Goal: Task Accomplishment & Management: Complete application form

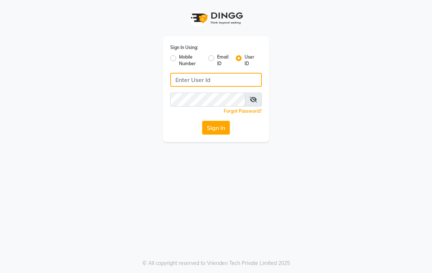
type input "Morelight"
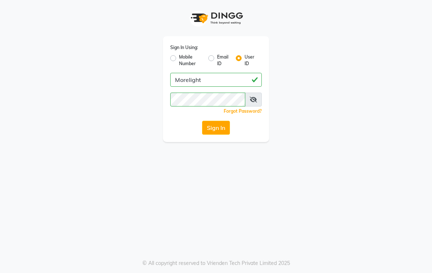
click at [217, 129] on button "Sign In" at bounding box center [216, 128] width 28 height 14
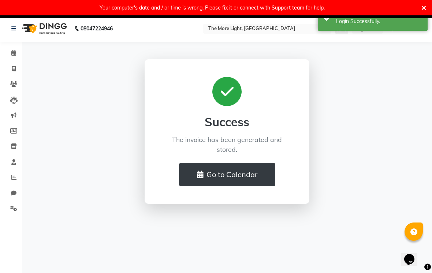
click at [13, 71] on icon at bounding box center [14, 68] width 4 height 5
select select "service"
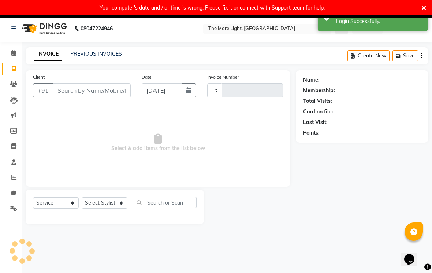
type input "0245"
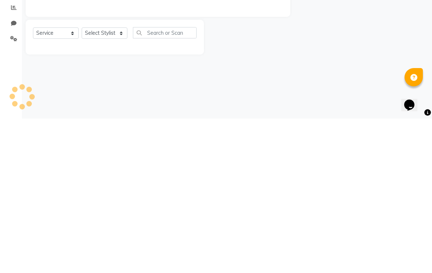
select select "7824"
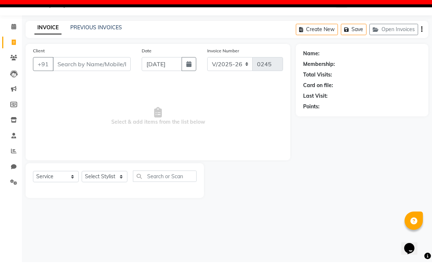
scroll to position [8, 0]
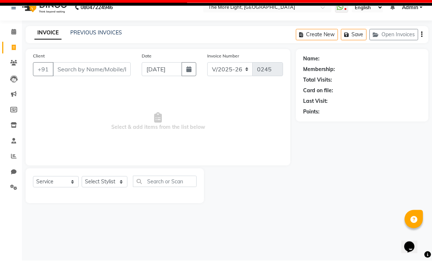
click at [81, 75] on input "Client" at bounding box center [92, 82] width 78 height 14
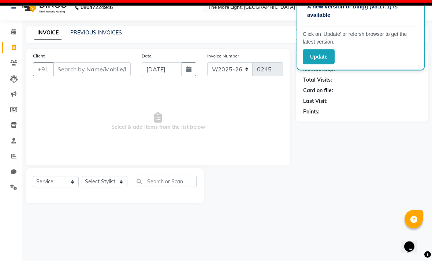
scroll to position [0, 0]
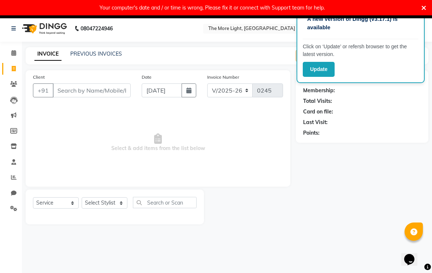
click at [422, 6] on icon at bounding box center [423, 8] width 5 height 7
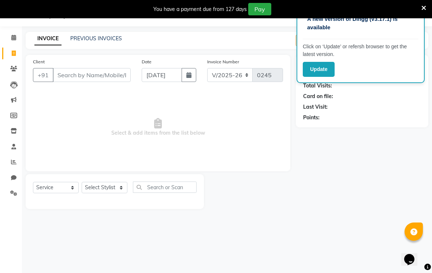
click at [425, 6] on icon at bounding box center [423, 8] width 5 height 7
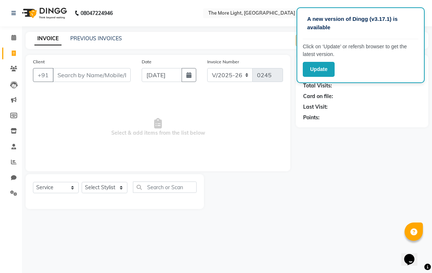
click at [315, 67] on button "Update" at bounding box center [319, 69] width 32 height 15
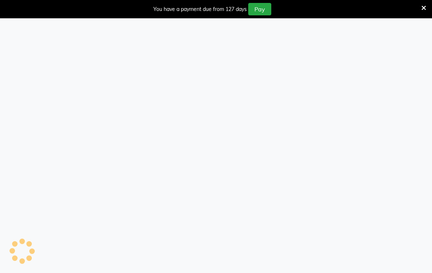
select select "service"
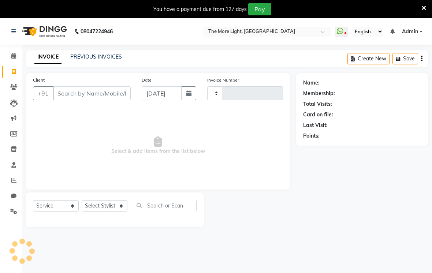
type input "0245"
select select "7824"
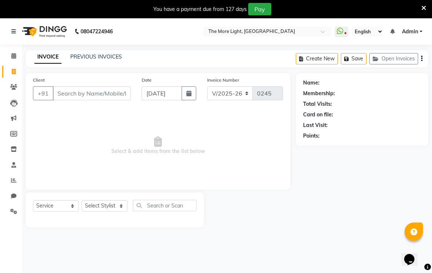
click at [98, 100] on input "Client" at bounding box center [92, 93] width 78 height 14
type input "h"
type input "9819599741"
click at [117, 94] on span "Add Client" at bounding box center [111, 93] width 29 height 7
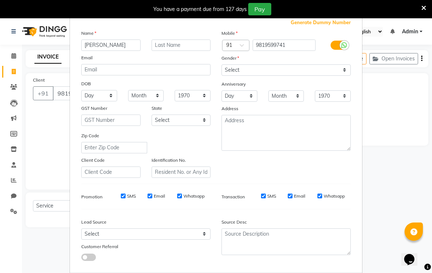
scroll to position [27, 0]
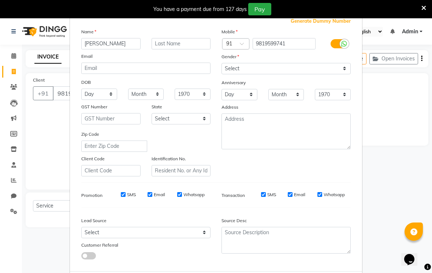
type input "[PERSON_NAME]"
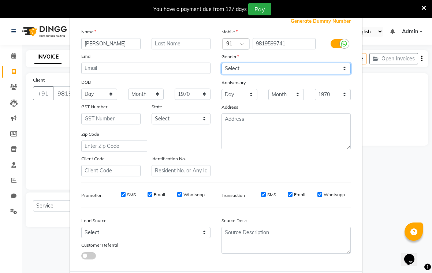
click at [348, 70] on select "Select [DEMOGRAPHIC_DATA] [DEMOGRAPHIC_DATA] Other Prefer Not To Say" at bounding box center [285, 68] width 129 height 11
select select "[DEMOGRAPHIC_DATA]"
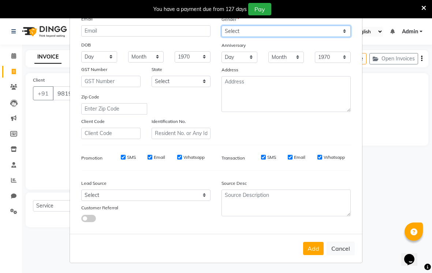
scroll to position [64, 0]
click at [313, 251] on button "Add" at bounding box center [313, 248] width 20 height 13
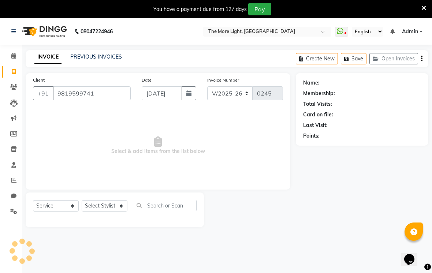
select select
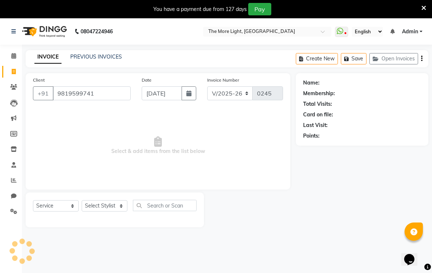
select select
checkbox input "false"
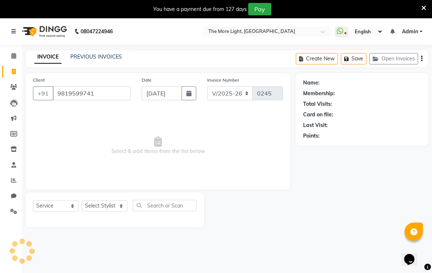
checkbox input "false"
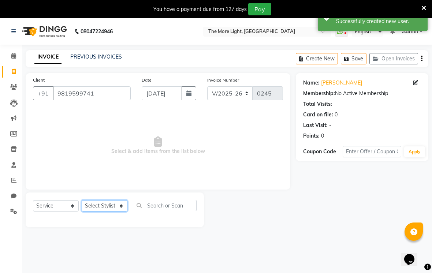
click at [116, 204] on select "Select Stylist [PERSON_NAME] anas [PERSON_NAME] [PERSON_NAME] [PERSON_NAME] [PE…" at bounding box center [105, 205] width 46 height 11
select select "69876"
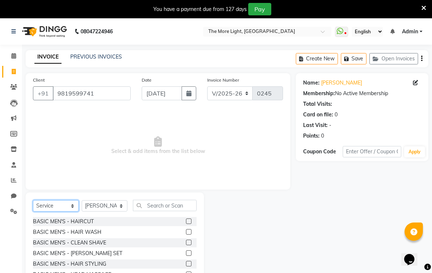
click at [72, 205] on select "Select Service Product Membership Package Voucher Prepaid Gift Card" at bounding box center [56, 205] width 46 height 11
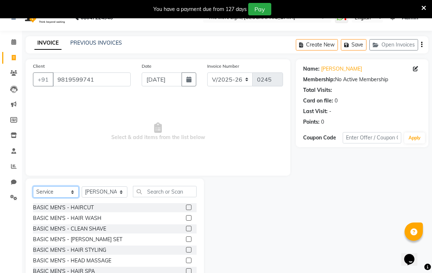
scroll to position [27, 0]
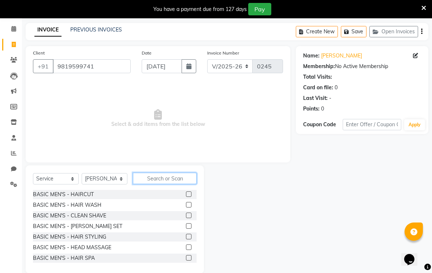
click at [160, 179] on input "text" at bounding box center [165, 178] width 64 height 11
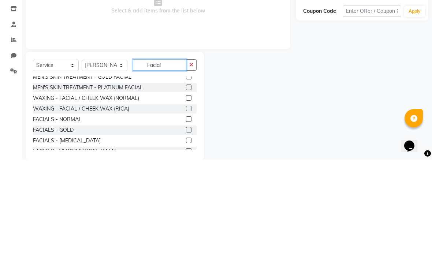
scroll to position [19, 0]
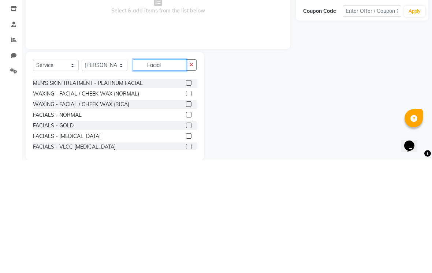
type input "Facial"
click at [181, 224] on div "FACIALS - NORMAL" at bounding box center [115, 228] width 164 height 9
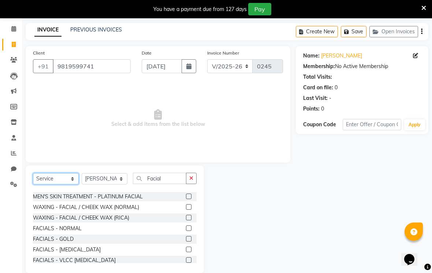
click at [73, 180] on select "Select Service Product Membership Package Voucher Prepaid Gift Card" at bounding box center [56, 178] width 46 height 11
click at [164, 181] on input "Facial" at bounding box center [159, 178] width 53 height 11
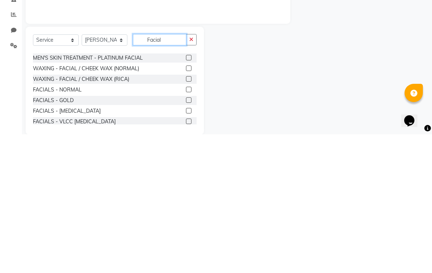
scroll to position [27, 0]
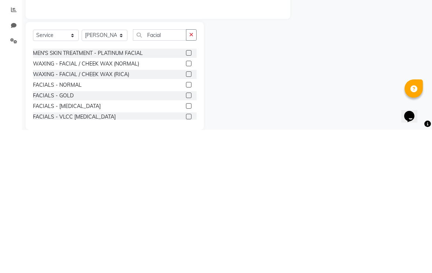
click at [189, 225] on label at bounding box center [188, 227] width 5 height 5
click at [189, 226] on input "checkbox" at bounding box center [188, 228] width 5 height 5
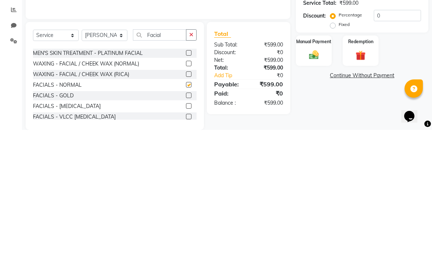
scroll to position [27, 0]
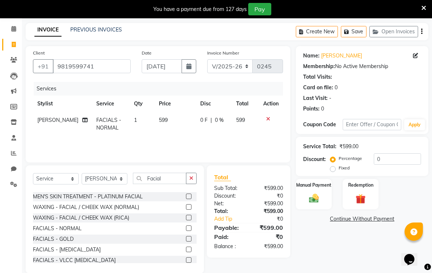
checkbox input "false"
click at [188, 178] on button "button" at bounding box center [191, 178] width 11 height 11
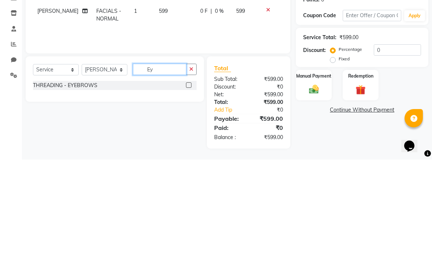
scroll to position [0, 0]
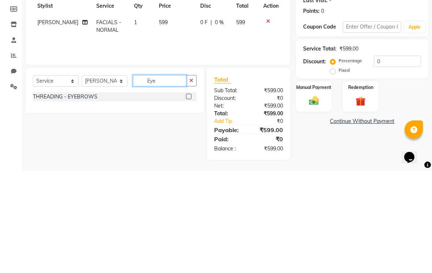
type input "Eye"
click at [182, 194] on div "THREADING - EYEBROWS" at bounding box center [115, 198] width 164 height 9
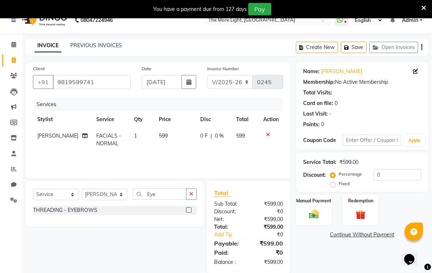
click at [185, 205] on div "Select Service Product Membership Package Voucher Prepaid Gift Card Select Styl…" at bounding box center [115, 196] width 164 height 17
click at [189, 209] on label at bounding box center [188, 209] width 5 height 5
click at [189, 209] on input "checkbox" at bounding box center [188, 210] width 5 height 5
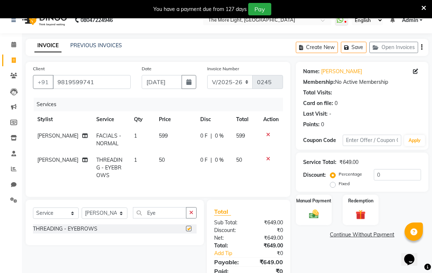
checkbox input "false"
click at [160, 135] on span "599" at bounding box center [163, 135] width 9 height 7
select select "69876"
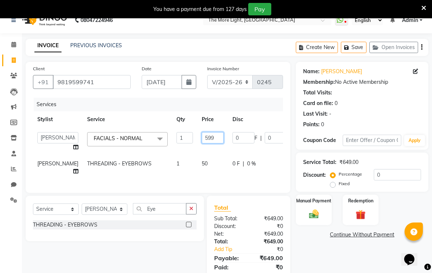
click at [202, 138] on input "599" at bounding box center [213, 137] width 22 height 11
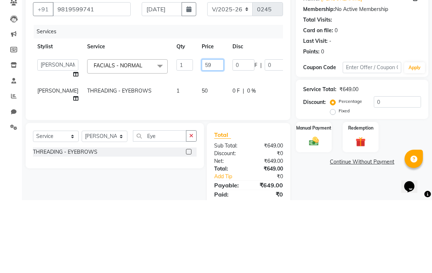
type input "5"
type input "800"
click at [273, 156] on tr "[PERSON_NAME] THREADING - EYEBROWS 1 50 0 F | 0 % 50" at bounding box center [187, 168] width 308 height 24
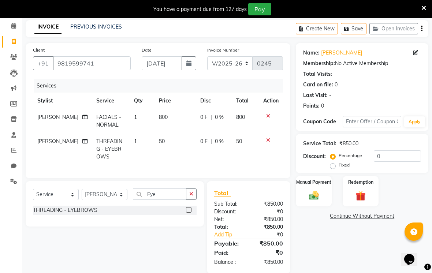
click at [159, 117] on span "800" at bounding box center [163, 117] width 9 height 7
select select "69876"
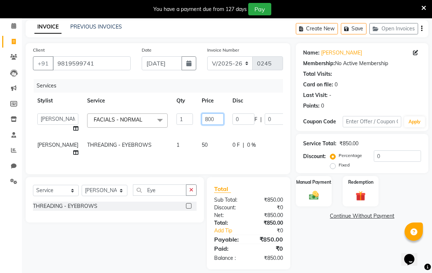
click at [202, 119] on input "800" at bounding box center [213, 118] width 22 height 11
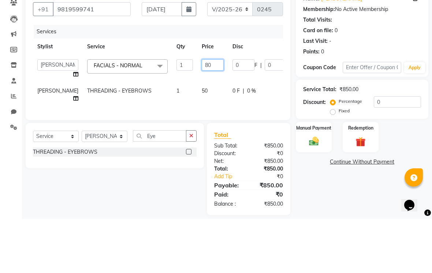
type input "8"
type input "900"
click at [269, 137] on tr "[PERSON_NAME] THREADING - EYEBROWS 1 50 0 F | 0 % 50" at bounding box center [187, 149] width 308 height 24
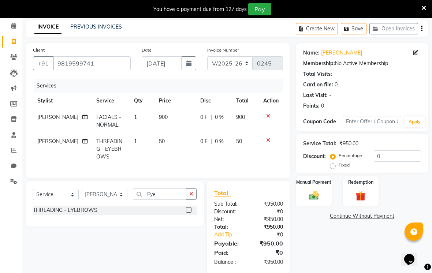
click at [322, 191] on img at bounding box center [314, 195] width 16 height 11
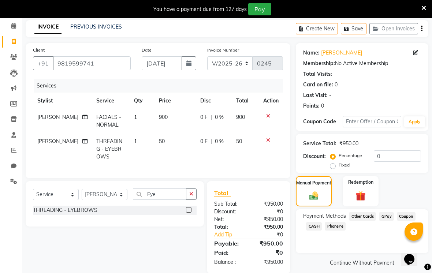
click at [387, 220] on span "GPay" at bounding box center [386, 216] width 15 height 8
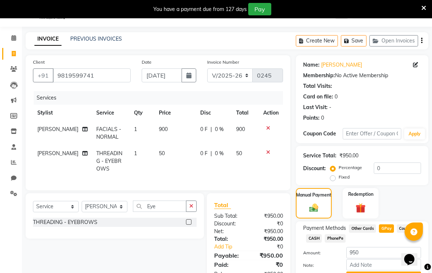
scroll to position [0, 0]
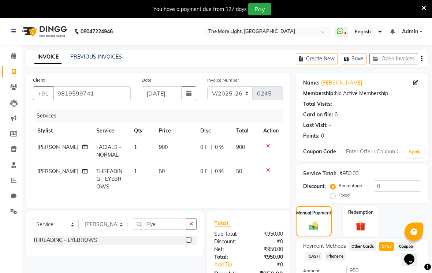
click at [421, 59] on icon "button" at bounding box center [421, 59] width 1 height 0
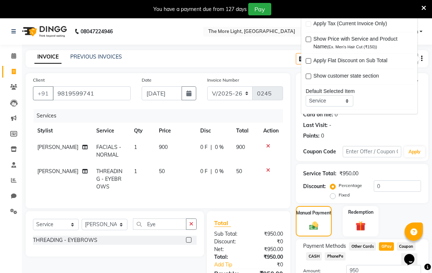
click at [425, 7] on icon at bounding box center [423, 8] width 5 height 7
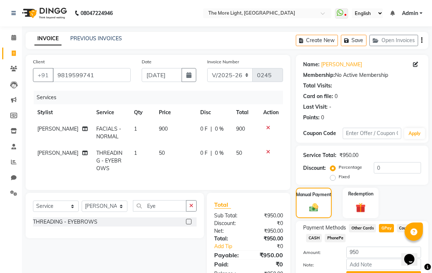
click at [422, 40] on icon "button" at bounding box center [421, 40] width 1 height 0
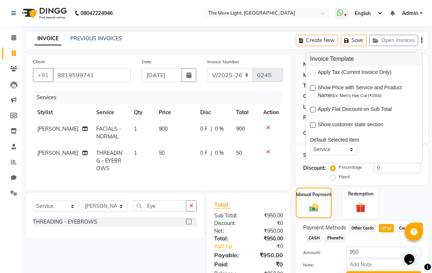
click at [328, 90] on span "Show Price with Service and Product Name (Ex. Men's Hair Cut (₹150))" at bounding box center [365, 91] width 94 height 15
click at [318, 86] on div "Show Price with Service and Product Name (Ex. Men's Hair Cut (₹150))" at bounding box center [364, 91] width 108 height 15
click at [313, 89] on label at bounding box center [312, 87] width 5 height 5
click at [313, 89] on input "checkbox" at bounding box center [312, 88] width 5 height 5
checkbox input "true"
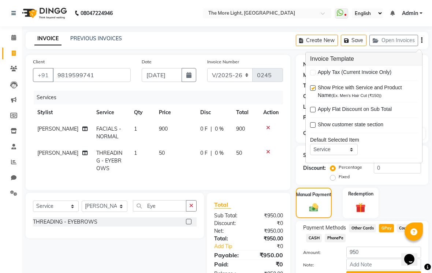
click at [273, 172] on td at bounding box center [271, 161] width 24 height 32
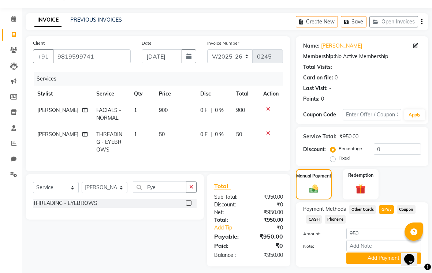
scroll to position [28, 0]
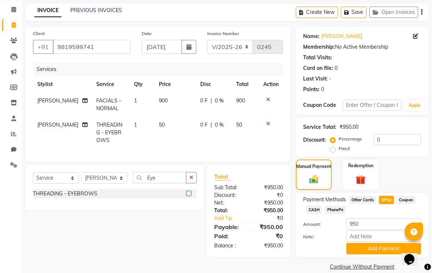
click at [374, 253] on button "Add Payment" at bounding box center [383, 248] width 75 height 11
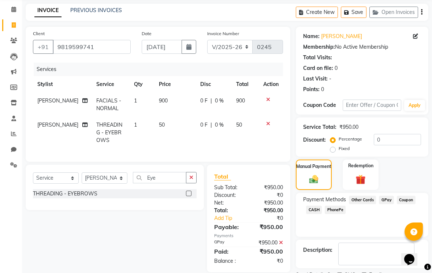
scroll to position [49, 0]
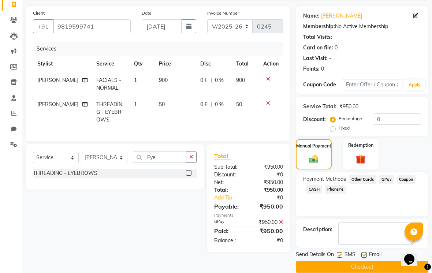
click at [364, 270] on button "Checkout" at bounding box center [362, 266] width 132 height 11
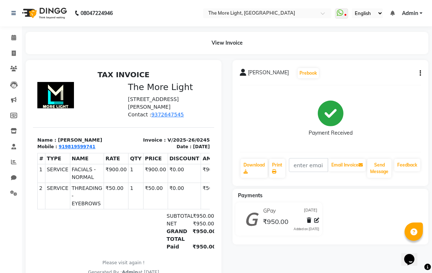
click at [12, 42] on link "Calendar" at bounding box center [11, 38] width 18 height 12
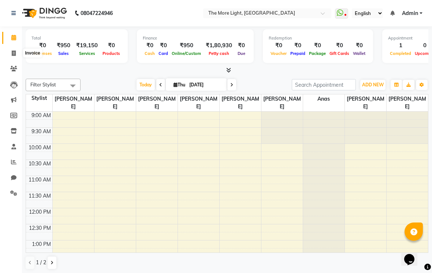
click at [17, 52] on span at bounding box center [13, 53] width 13 height 8
select select "7824"
select select "service"
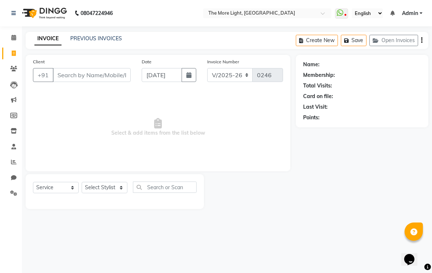
click at [85, 75] on input "Client" at bounding box center [92, 75] width 78 height 14
type input "9773432704"
click at [111, 74] on span "Add Client" at bounding box center [111, 74] width 29 height 7
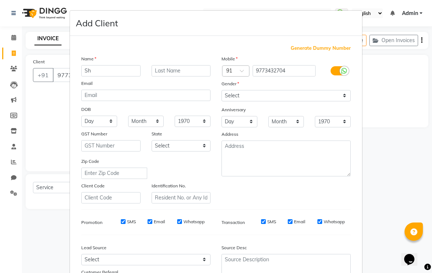
type input "S"
type input "D"
type input "S"
type input "D"
type input "[PERSON_NAME]"
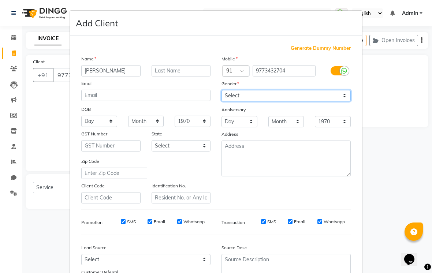
click at [345, 93] on select "Select [DEMOGRAPHIC_DATA] [DEMOGRAPHIC_DATA] Other Prefer Not To Say" at bounding box center [285, 95] width 129 height 11
select select "[DEMOGRAPHIC_DATA]"
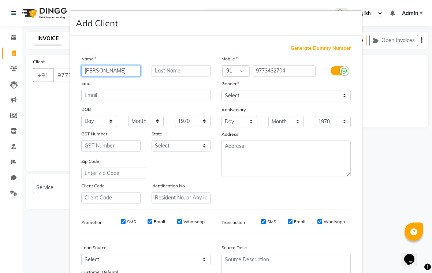
click at [117, 70] on input "[PERSON_NAME]" at bounding box center [110, 70] width 59 height 11
type input "S"
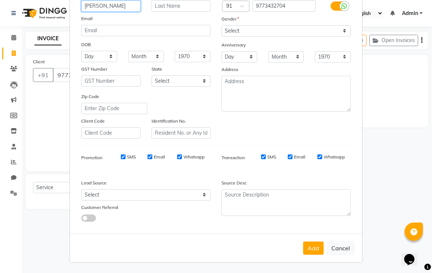
scroll to position [64, 0]
type input "[PERSON_NAME]"
click at [386, 87] on ngb-modal-window "Add Client Generate Dummy Number Name [PERSON_NAME] Email DOB Day 01 02 03 04 0…" at bounding box center [216, 136] width 432 height 273
click at [314, 249] on button "Add" at bounding box center [313, 248] width 20 height 13
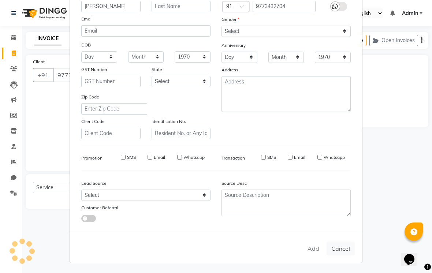
select select
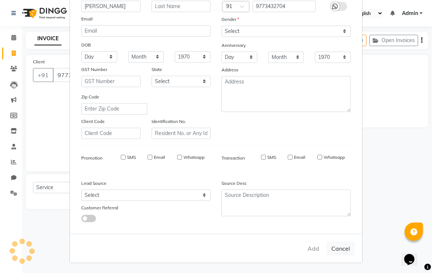
select select
checkbox input "false"
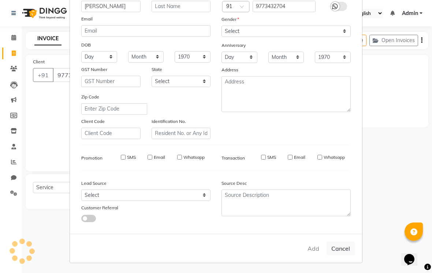
checkbox input "false"
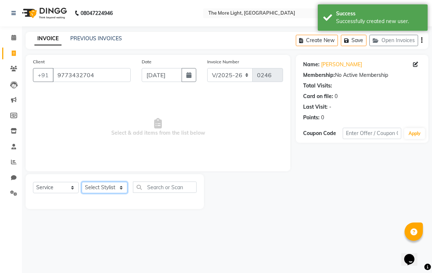
click at [119, 186] on select "Select Stylist [PERSON_NAME] anas [PERSON_NAME] [PERSON_NAME] [PERSON_NAME] [PE…" at bounding box center [105, 187] width 46 height 11
select select "69923"
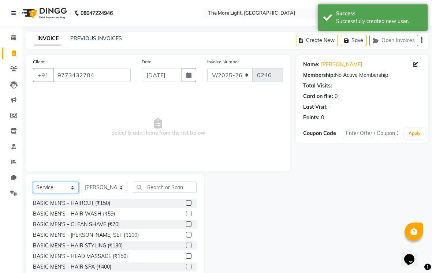
click at [74, 186] on select "Select Service Product Membership Package Voucher Prepaid Gift Card" at bounding box center [56, 187] width 46 height 11
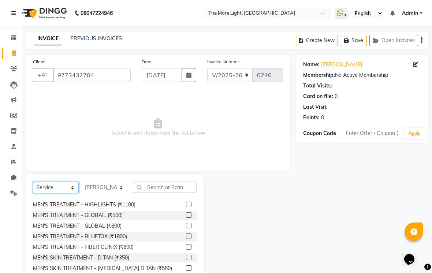
scroll to position [99, 0]
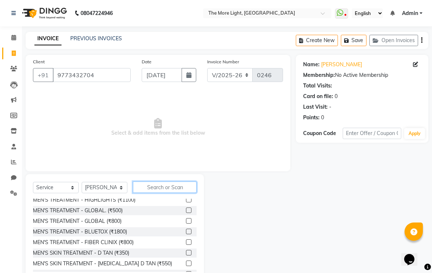
click at [169, 188] on input "text" at bounding box center [165, 187] width 64 height 11
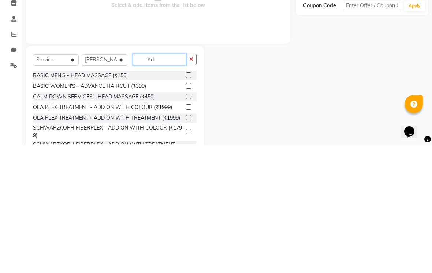
scroll to position [0, 0]
type input "Ad"
click at [187, 211] on label at bounding box center [188, 213] width 5 height 5
click at [187, 212] on input "checkbox" at bounding box center [188, 214] width 5 height 5
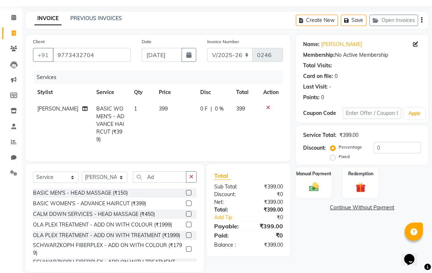
checkbox input "false"
click at [421, 20] on icon "button" at bounding box center [421, 20] width 1 height 0
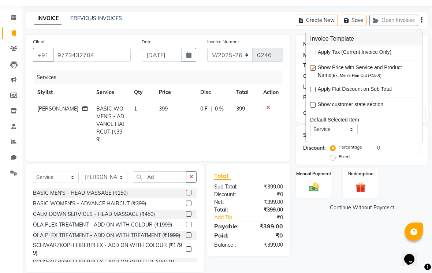
click at [406, 184] on div "Manual Payment Redemption" at bounding box center [361, 183] width 143 height 30
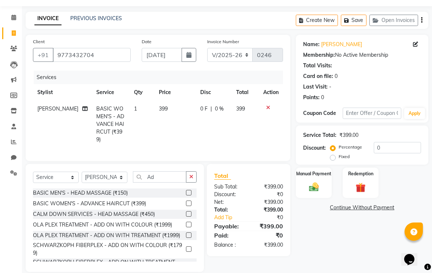
click at [313, 188] on img at bounding box center [314, 187] width 16 height 11
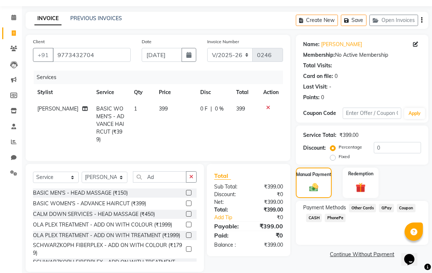
click at [384, 208] on span "GPay" at bounding box center [386, 208] width 15 height 8
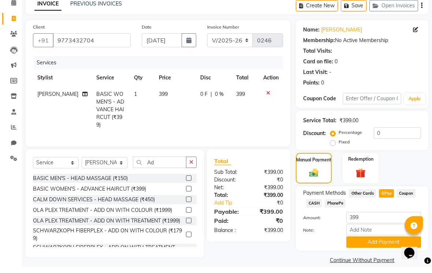
scroll to position [28, 0]
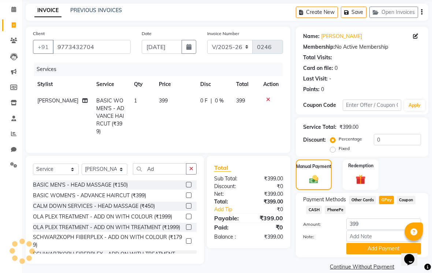
click at [379, 253] on button "Add Payment" at bounding box center [383, 248] width 75 height 11
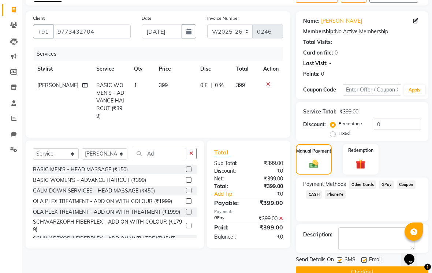
scroll to position [49, 0]
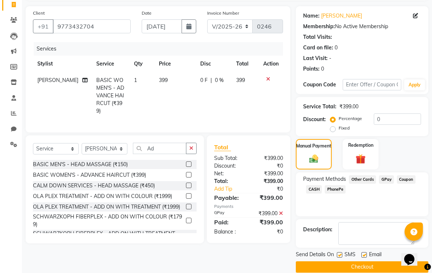
click at [366, 266] on button "Checkout" at bounding box center [362, 266] width 132 height 11
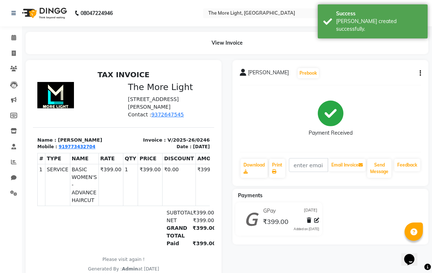
click at [11, 57] on link "Invoice" at bounding box center [11, 54] width 18 height 12
select select "service"
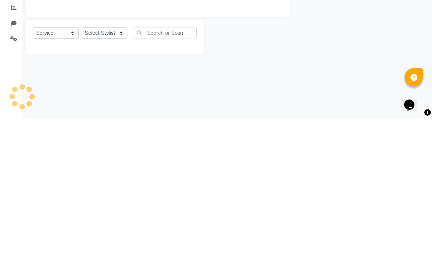
type input "0247"
select select "7824"
